Goal: Find specific page/section: Find specific page/section

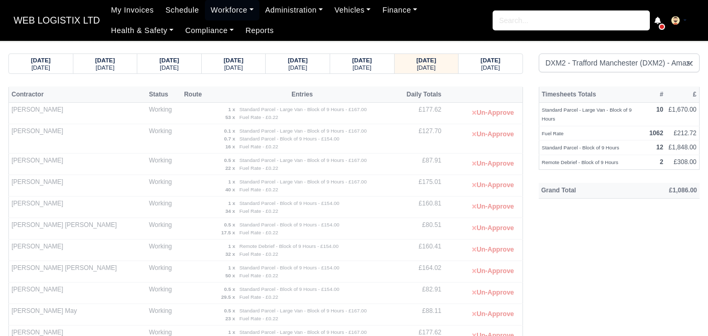
select select "1"
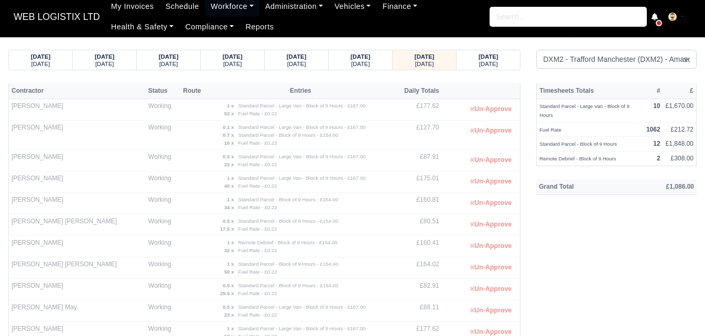
scroll to position [174, 0]
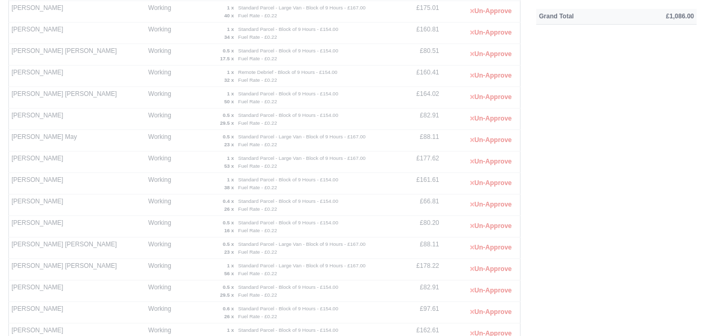
drag, startPoint x: 13, startPoint y: 309, endPoint x: 63, endPoint y: 315, distance: 51.2
click at [63, 315] on td "[PERSON_NAME]" at bounding box center [77, 312] width 137 height 21
copy td "[PERSON_NAME]"
drag, startPoint x: 10, startPoint y: 203, endPoint x: 72, endPoint y: 205, distance: 62.4
click at [72, 205] on td "[PERSON_NAME]" at bounding box center [77, 204] width 137 height 21
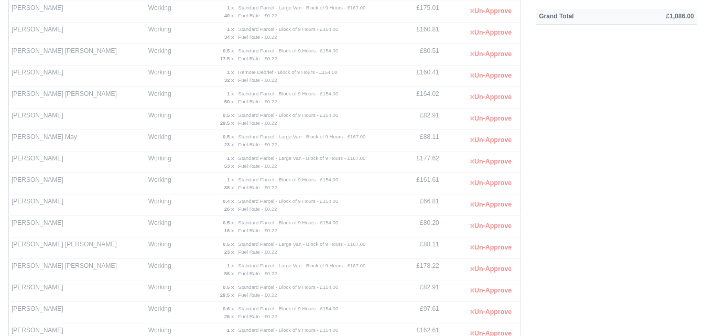
copy td "[PERSON_NAME]"
